Goal: Entertainment & Leisure: Consume media (video, audio)

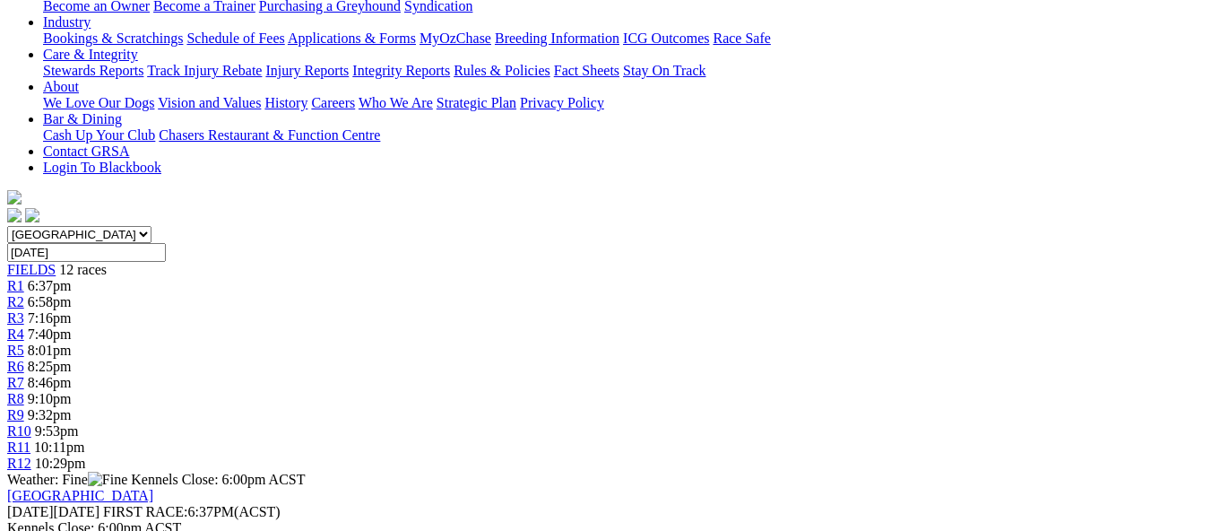
scroll to position [448, 0]
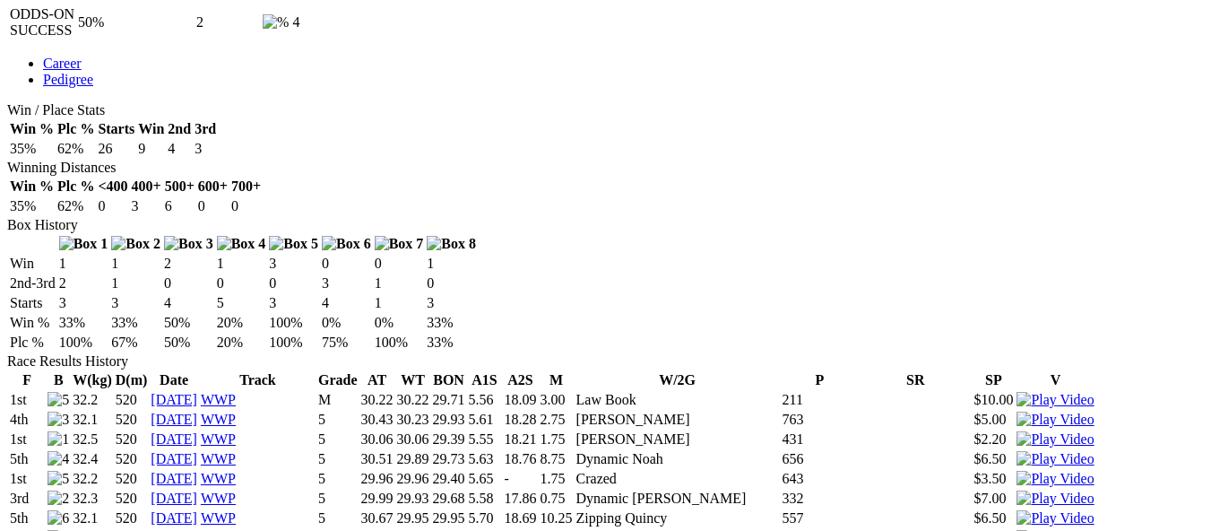
scroll to position [986, 0]
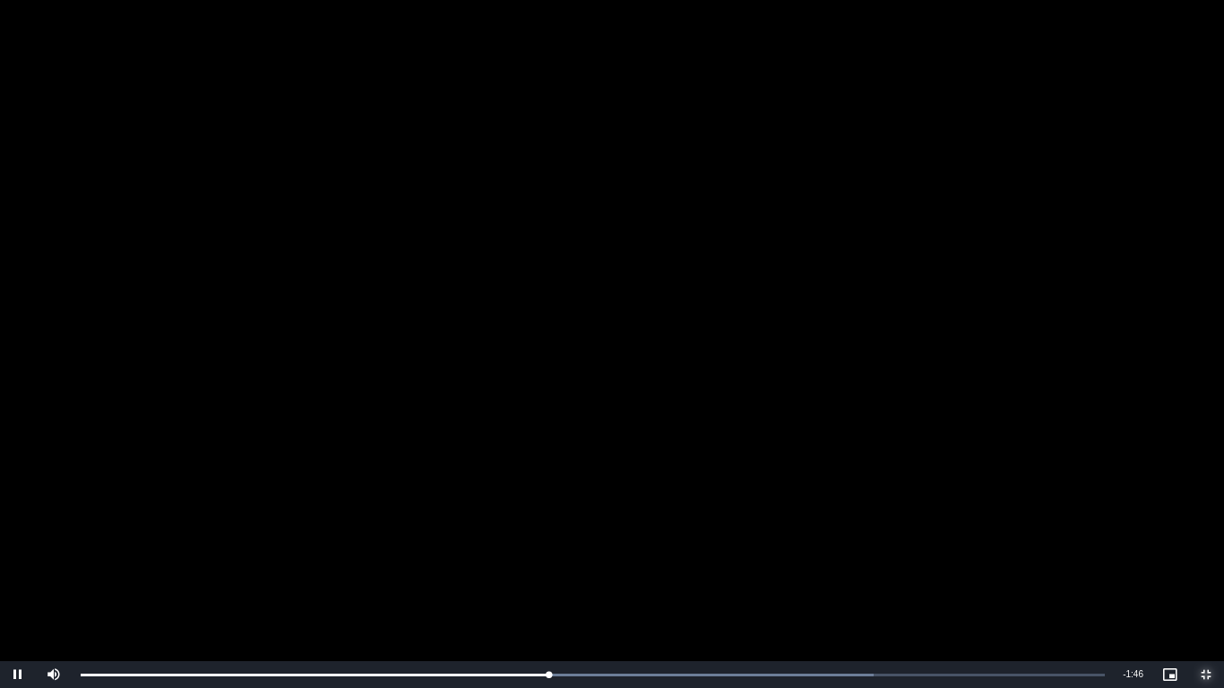
click at [1203, 530] on span "Video Player" at bounding box center [1206, 675] width 36 height 0
